Goal: Task Accomplishment & Management: Manage account settings

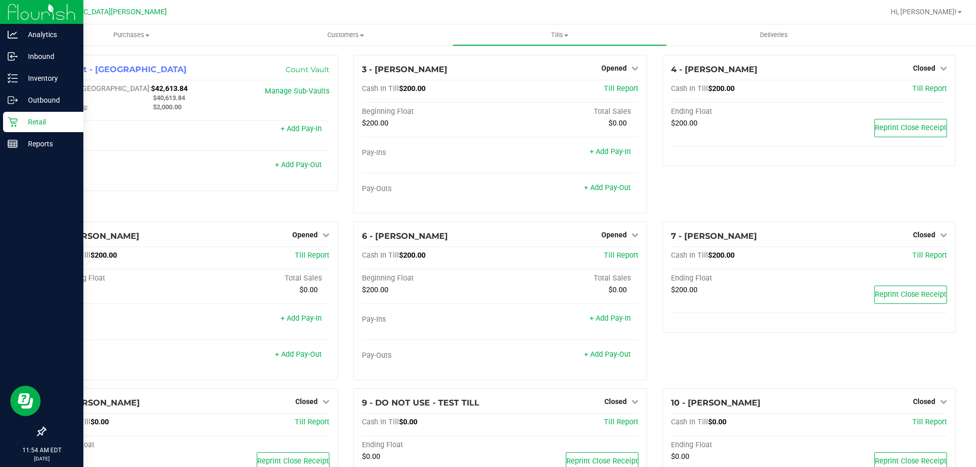
click at [54, 124] on p "Retail" at bounding box center [48, 122] width 61 height 12
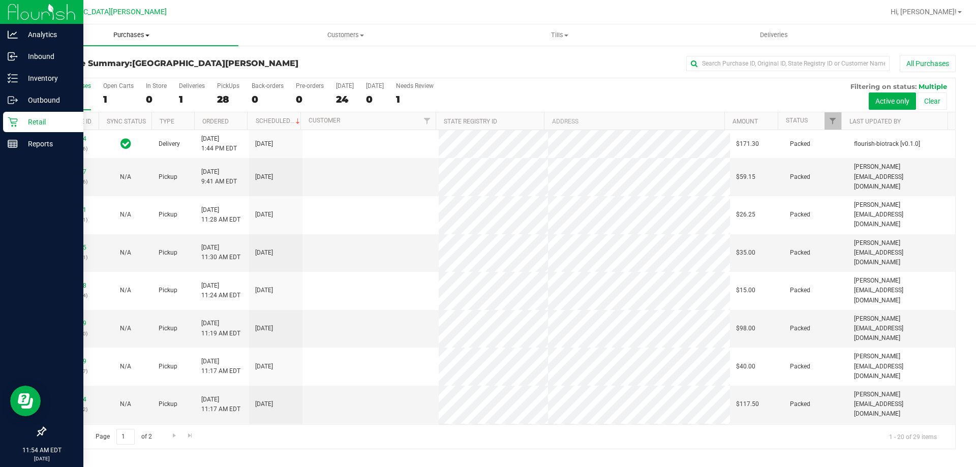
click at [135, 37] on span "Purchases" at bounding box center [131, 34] width 214 height 9
click at [84, 70] on span "Fulfillment" at bounding box center [55, 73] width 63 height 9
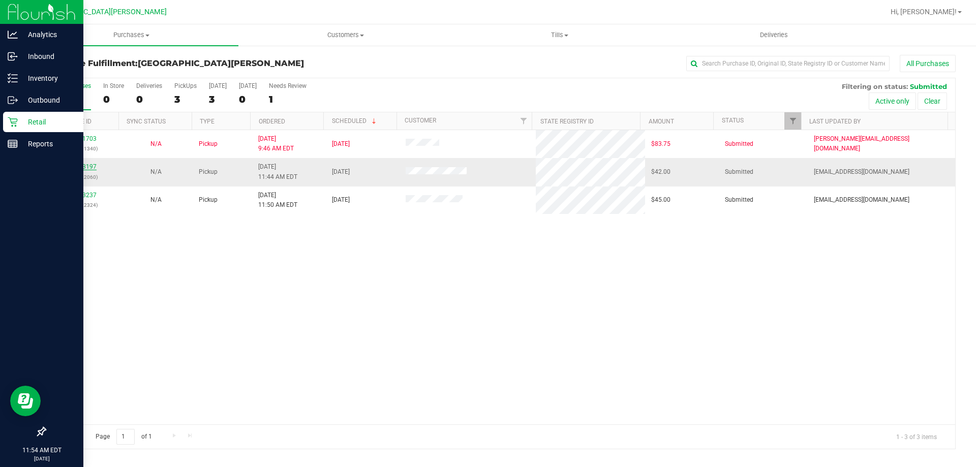
click at [72, 164] on link "11843197" at bounding box center [82, 166] width 28 height 7
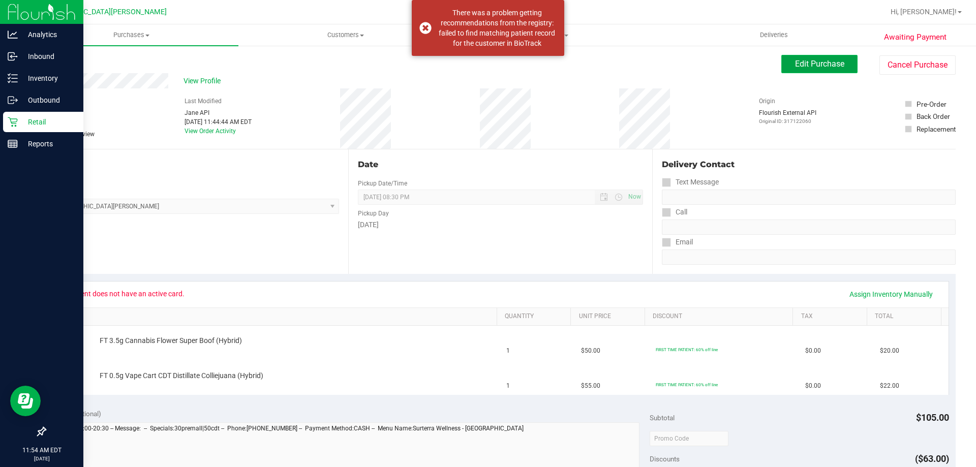
click at [818, 69] on button "Edit Purchase" at bounding box center [819, 64] width 76 height 18
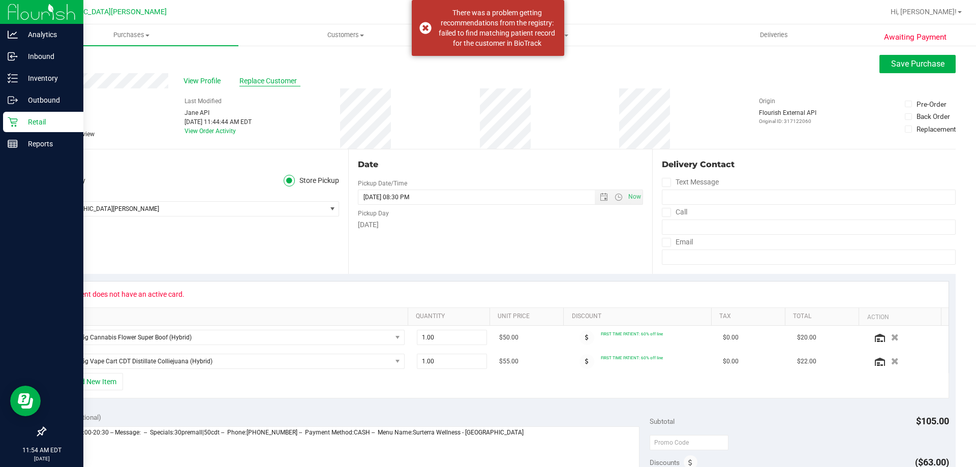
click at [274, 77] on span "Replace Customer" at bounding box center [269, 81] width 61 height 11
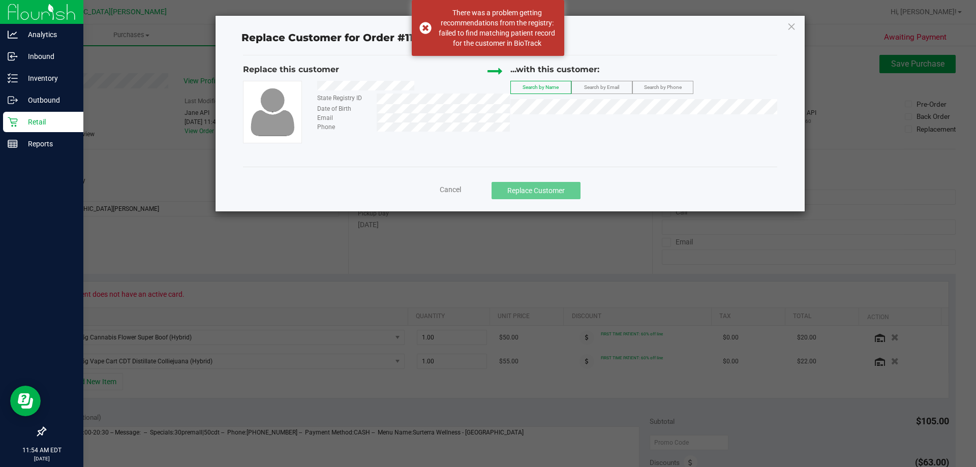
click at [667, 87] on span "Search by Phone" at bounding box center [663, 87] width 38 height 6
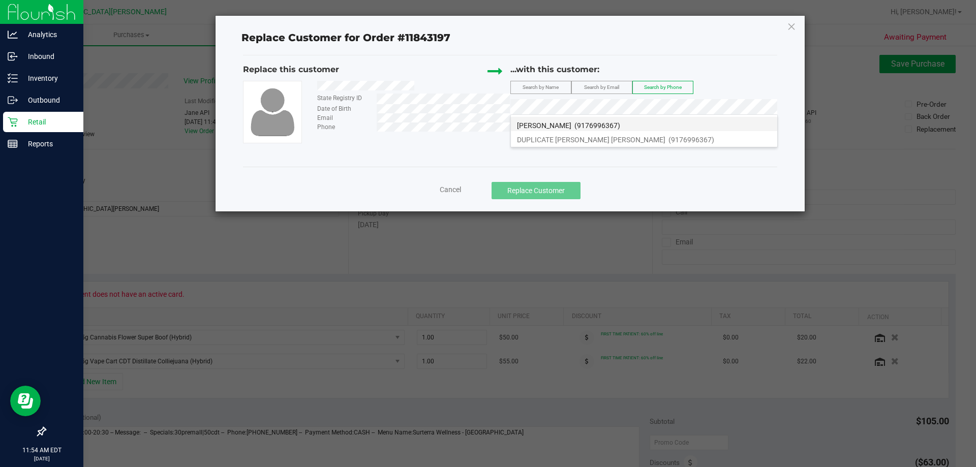
click at [571, 124] on span "[PERSON_NAME]" at bounding box center [544, 125] width 54 height 8
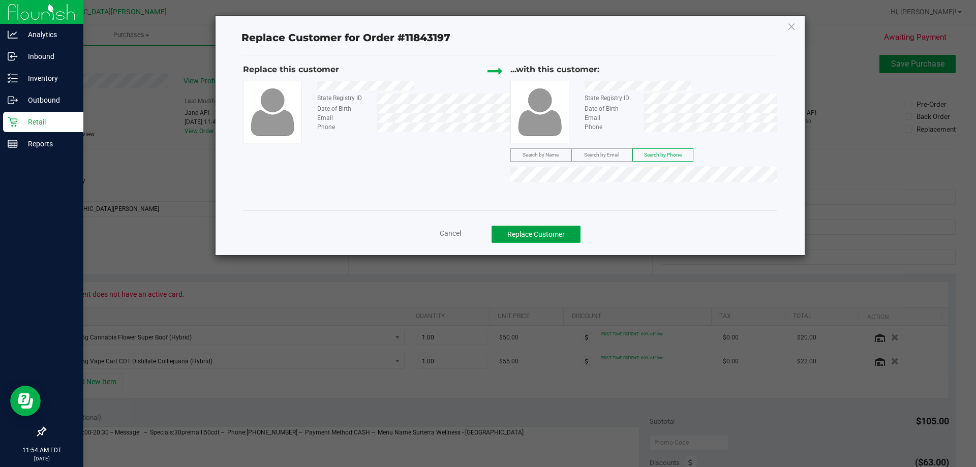
click at [546, 236] on button "Replace Customer" at bounding box center [535, 234] width 89 height 17
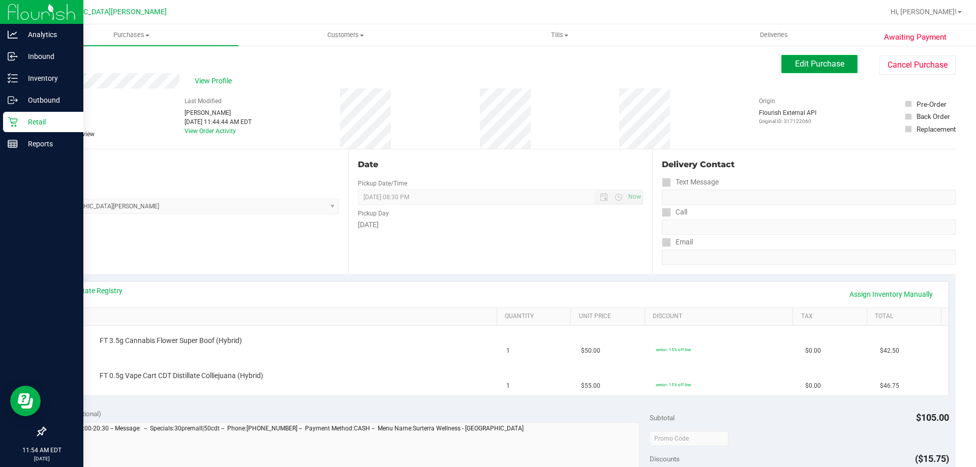
click at [794, 70] on button "Edit Purchase" at bounding box center [819, 64] width 76 height 18
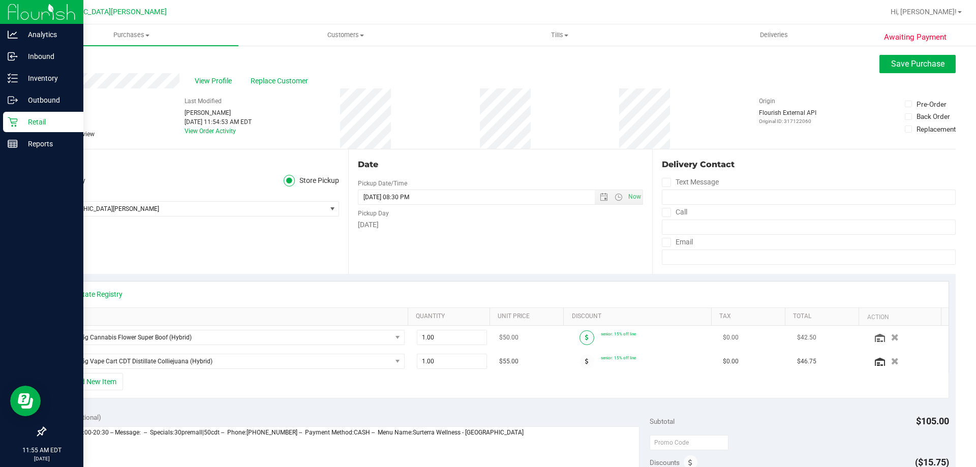
click at [579, 336] on span at bounding box center [586, 337] width 15 height 15
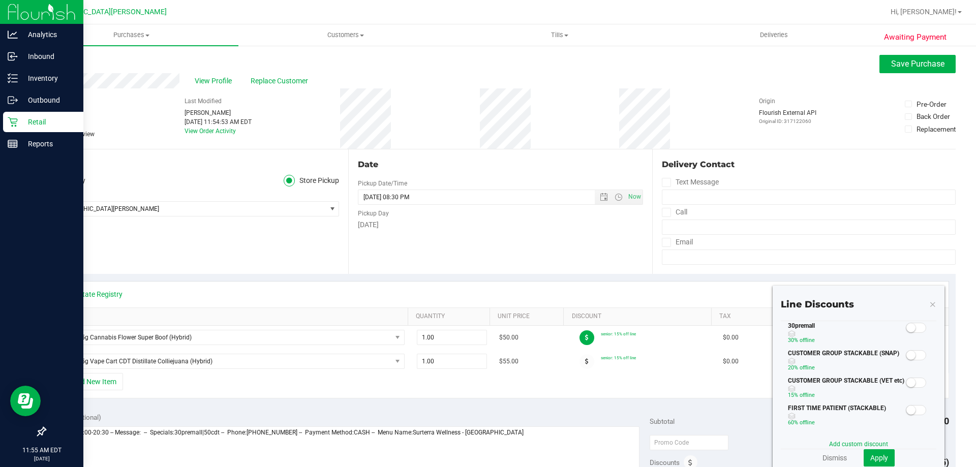
click at [906, 328] on small at bounding box center [910, 327] width 9 height 9
click at [873, 452] on button "Apply" at bounding box center [878, 457] width 31 height 17
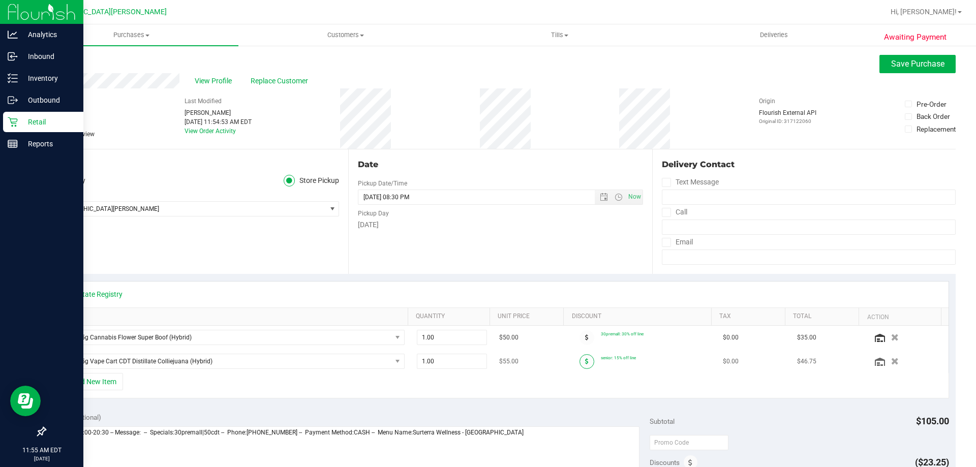
click at [585, 362] on icon at bounding box center [587, 361] width 4 height 6
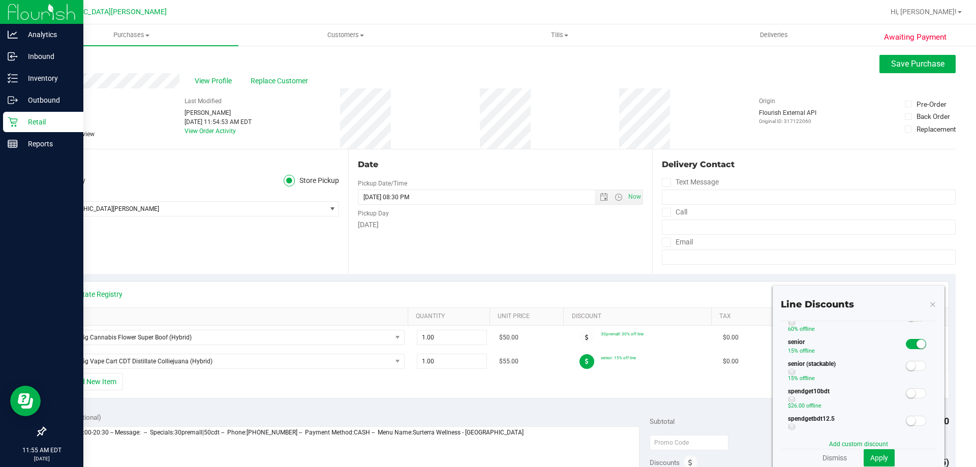
scroll to position [152, 0]
click at [909, 368] on span at bounding box center [915, 367] width 20 height 10
click at [916, 368] on small at bounding box center [920, 367] width 9 height 9
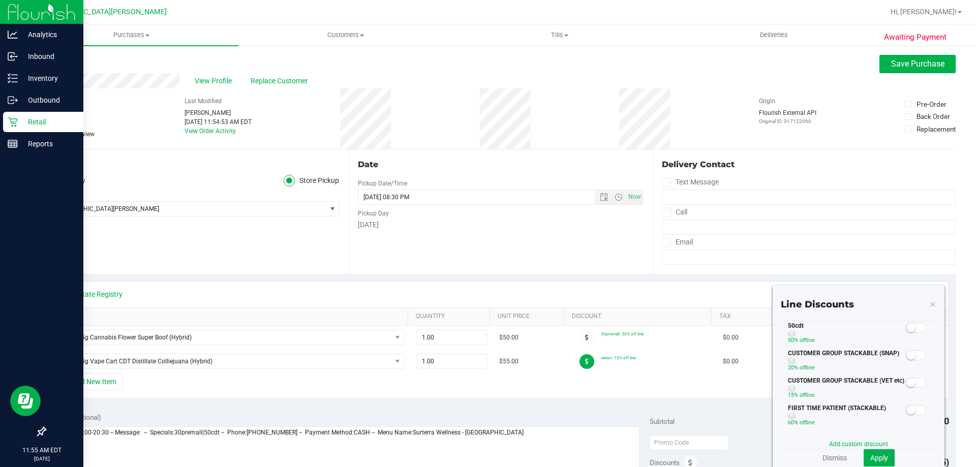
click at [904, 334] on div "50cdt 50% off line" at bounding box center [857, 334] width 155 height 27
click at [908, 322] on div at bounding box center [915, 327] width 21 height 13
click at [905, 333] on div at bounding box center [915, 327] width 21 height 13
click at [906, 327] on small at bounding box center [910, 327] width 9 height 9
click at [872, 460] on span "Apply" at bounding box center [879, 458] width 18 height 8
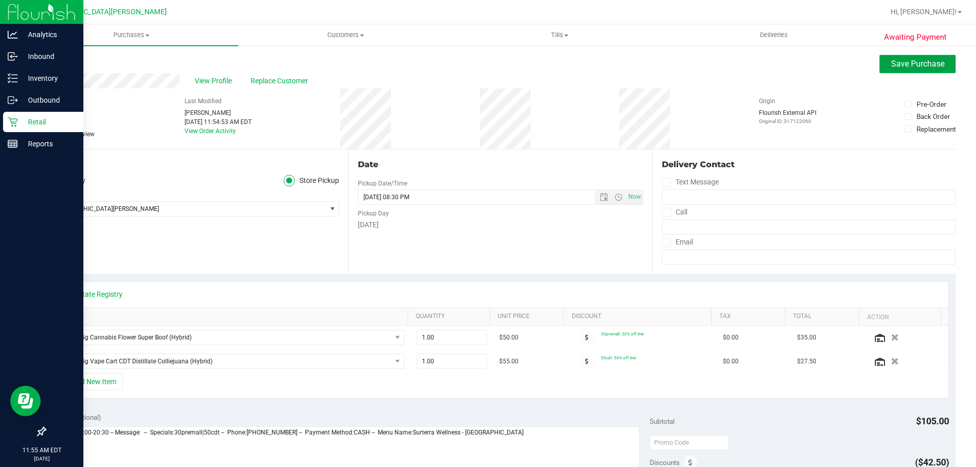
click at [888, 69] on button "Save Purchase" at bounding box center [917, 64] width 76 height 18
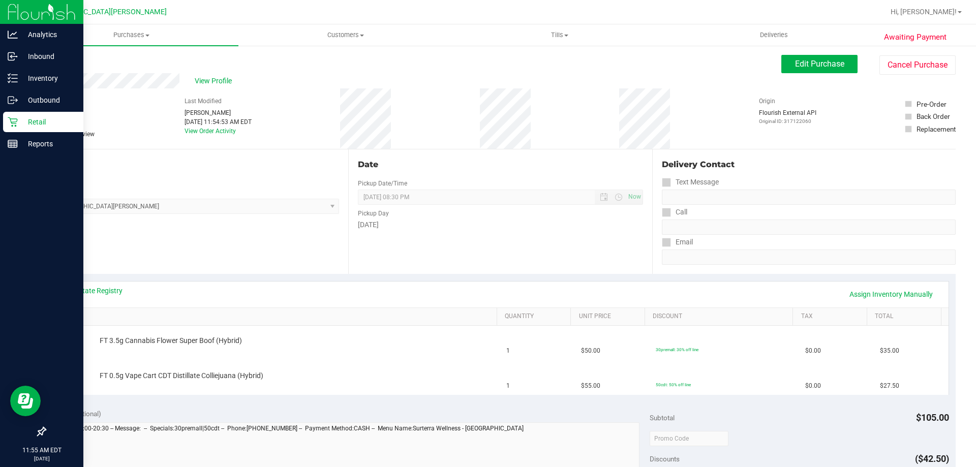
click at [49, 120] on p "Retail" at bounding box center [48, 122] width 61 height 12
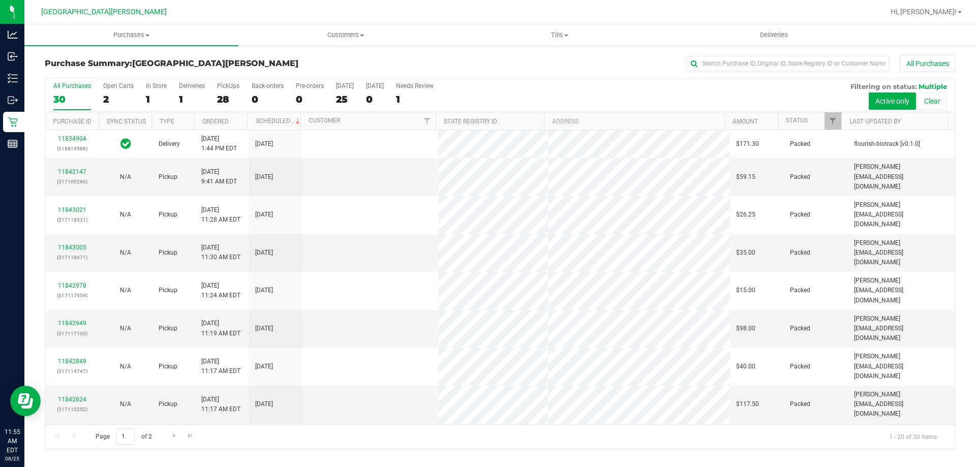
click at [434, 8] on div at bounding box center [533, 12] width 702 height 20
